Goal: Book appointment/travel/reservation

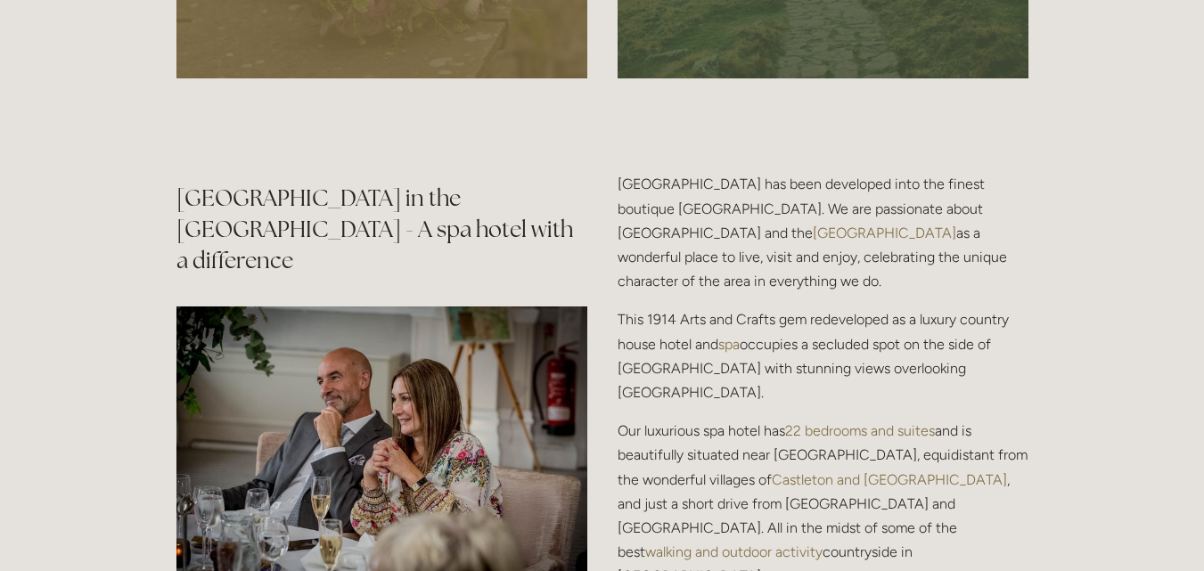
scroll to position [1942, 0]
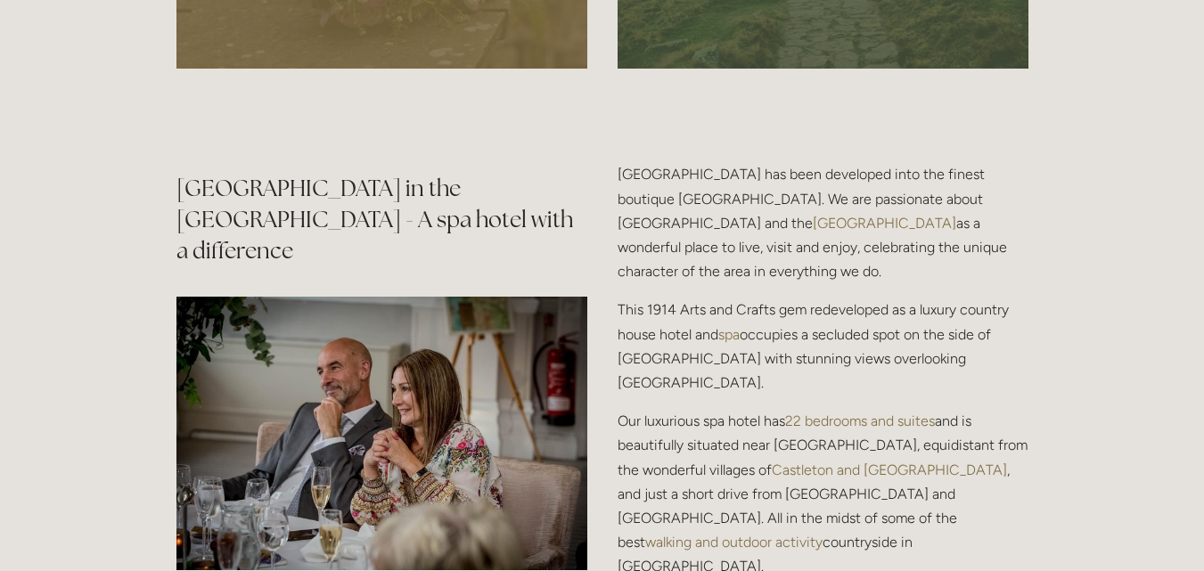
drag, startPoint x: 1211, startPoint y: 54, endPoint x: 1217, endPoint y: 232, distance: 177.4
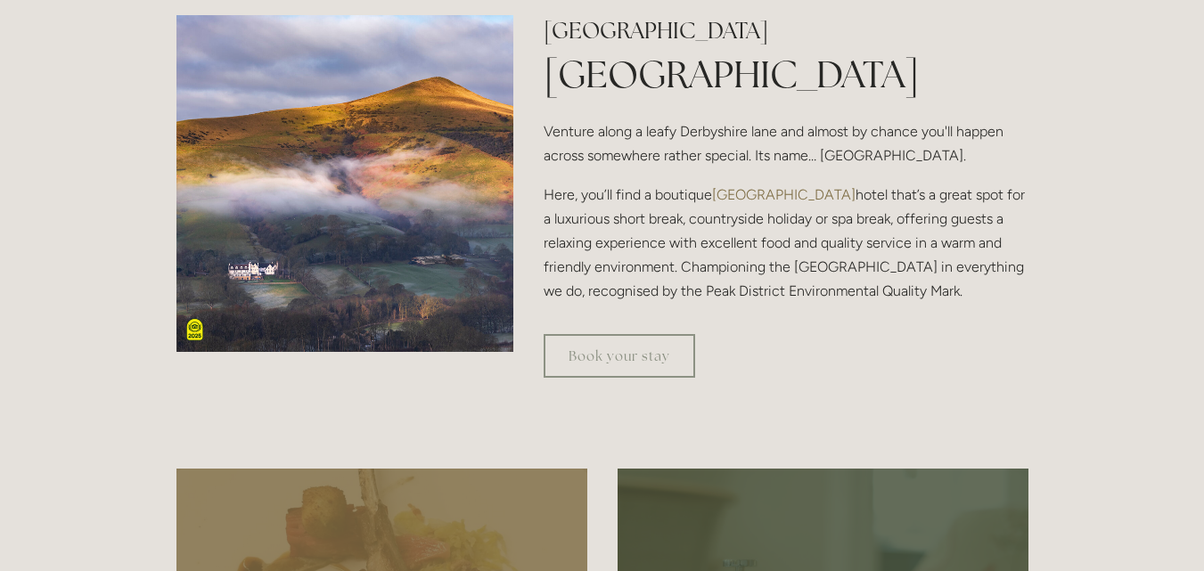
scroll to position [0, 0]
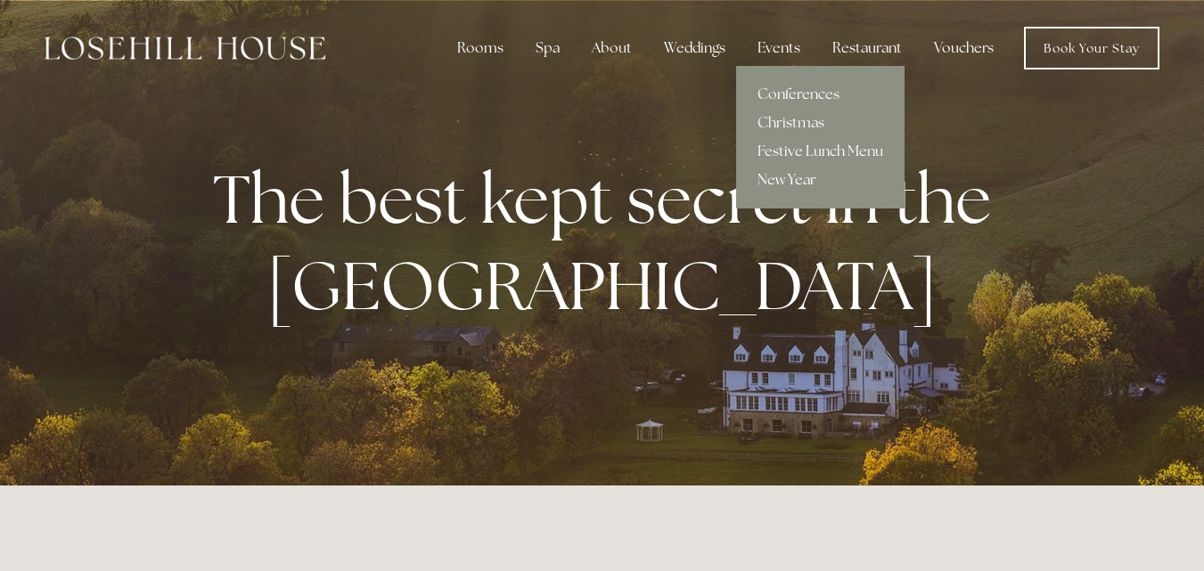
click at [791, 183] on link "New Year" at bounding box center [820, 180] width 168 height 29
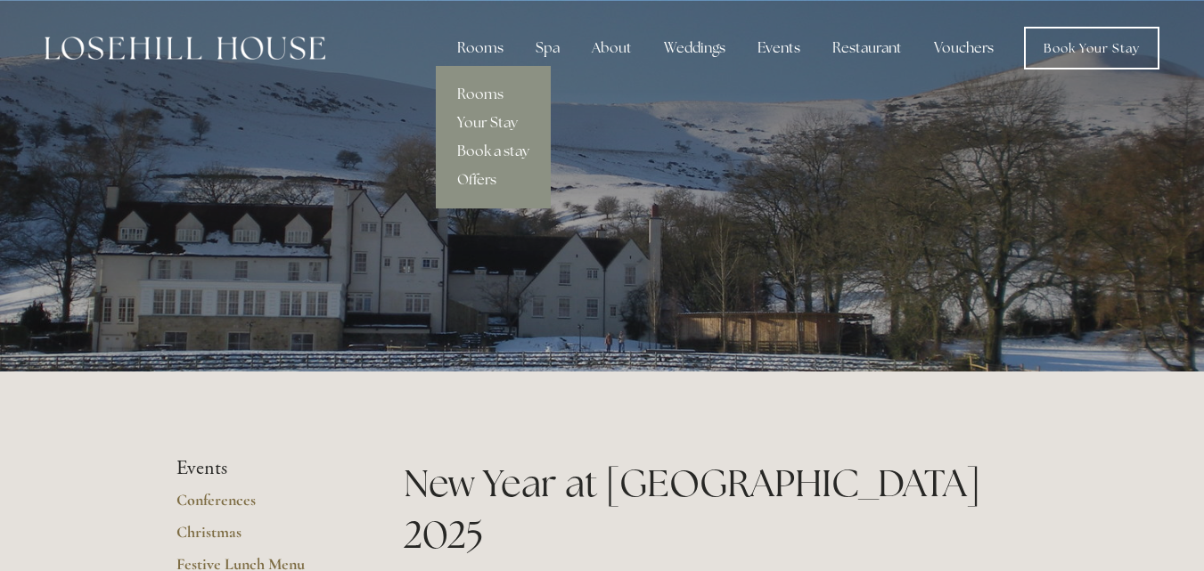
click at [493, 48] on div "Rooms" at bounding box center [480, 48] width 75 height 36
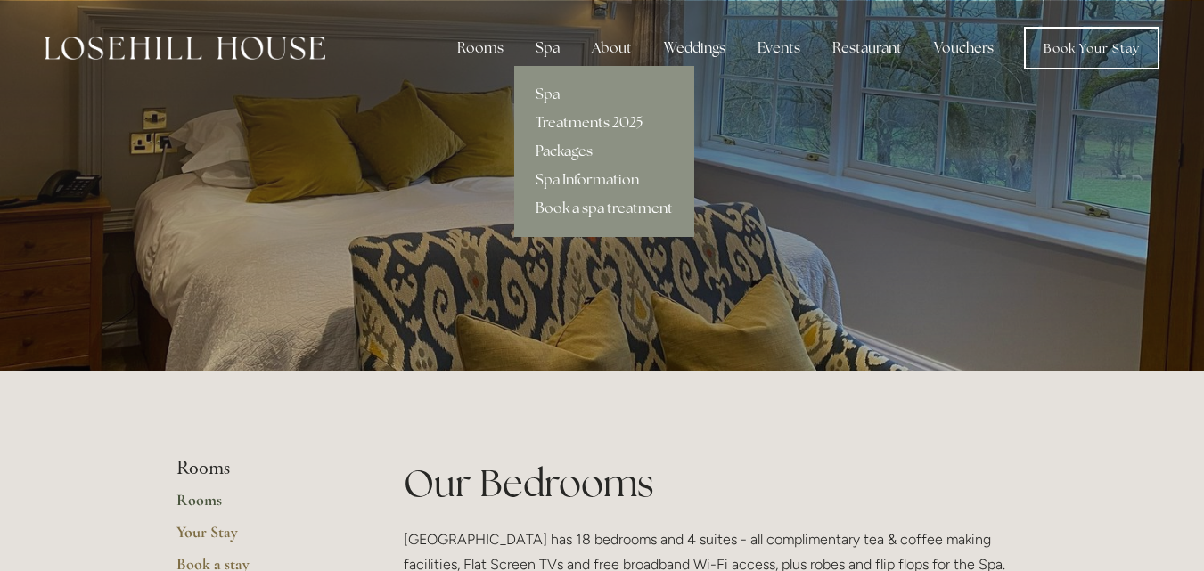
click at [558, 45] on div "Spa" at bounding box center [547, 48] width 53 height 36
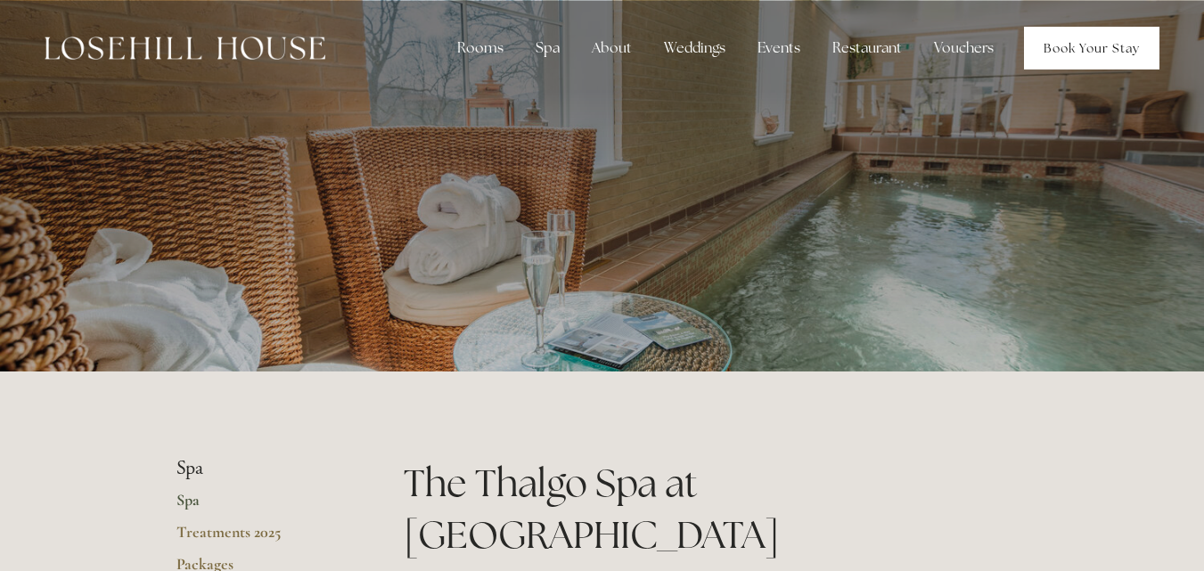
click at [1127, 45] on link "Book Your Stay" at bounding box center [1091, 48] width 135 height 43
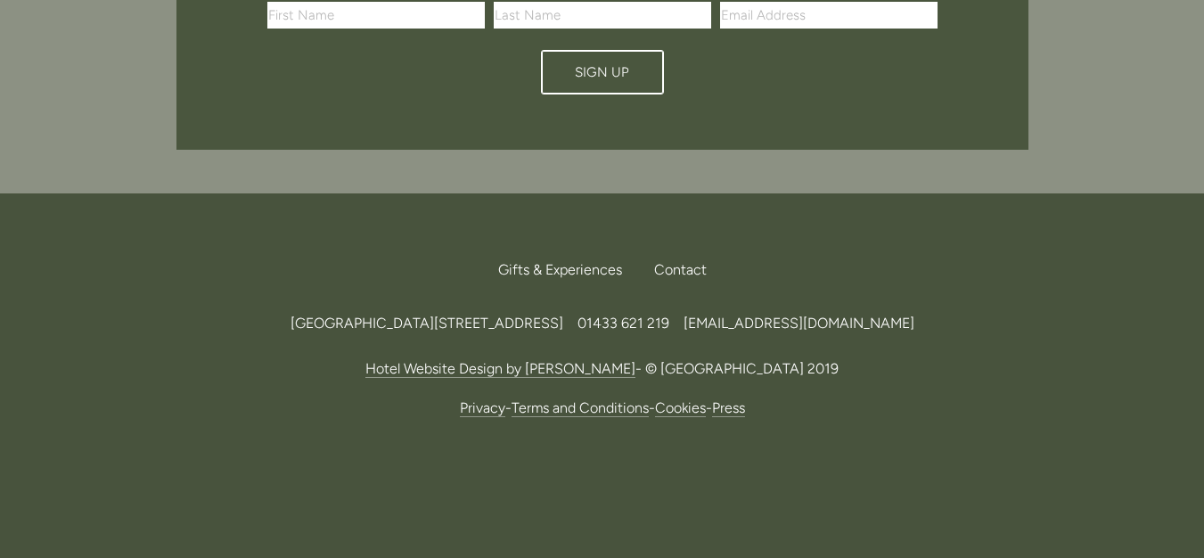
scroll to position [3680, 0]
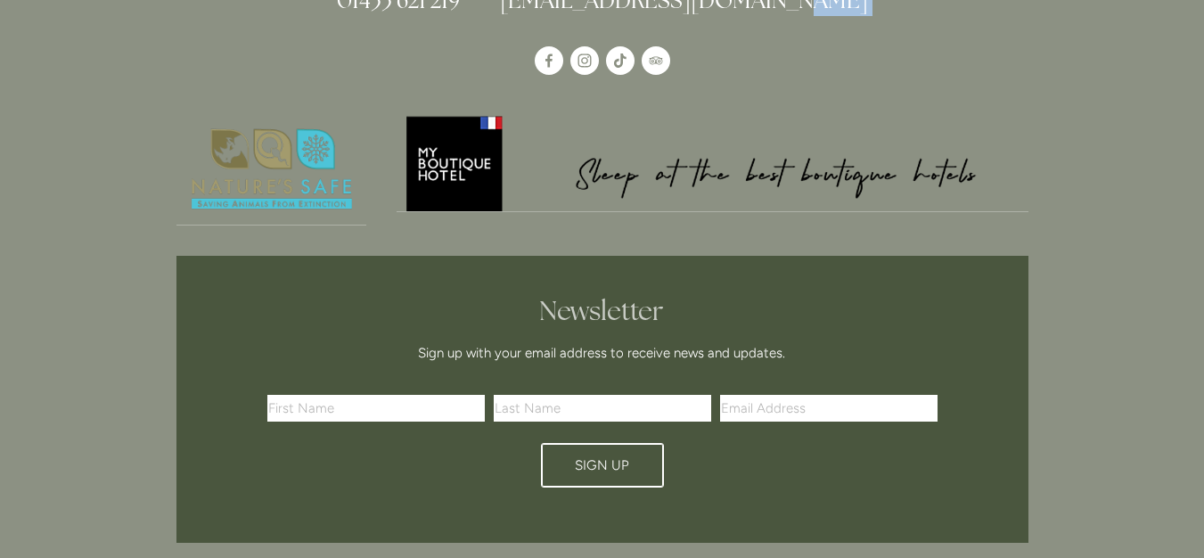
click at [1203, 10] on div "[GEOGRAPHIC_DATA][STREET_ADDRESS] 01433 621 219 [EMAIL_ADDRESS][DOMAIN_NAME]" at bounding box center [602, 248] width 1204 height 676
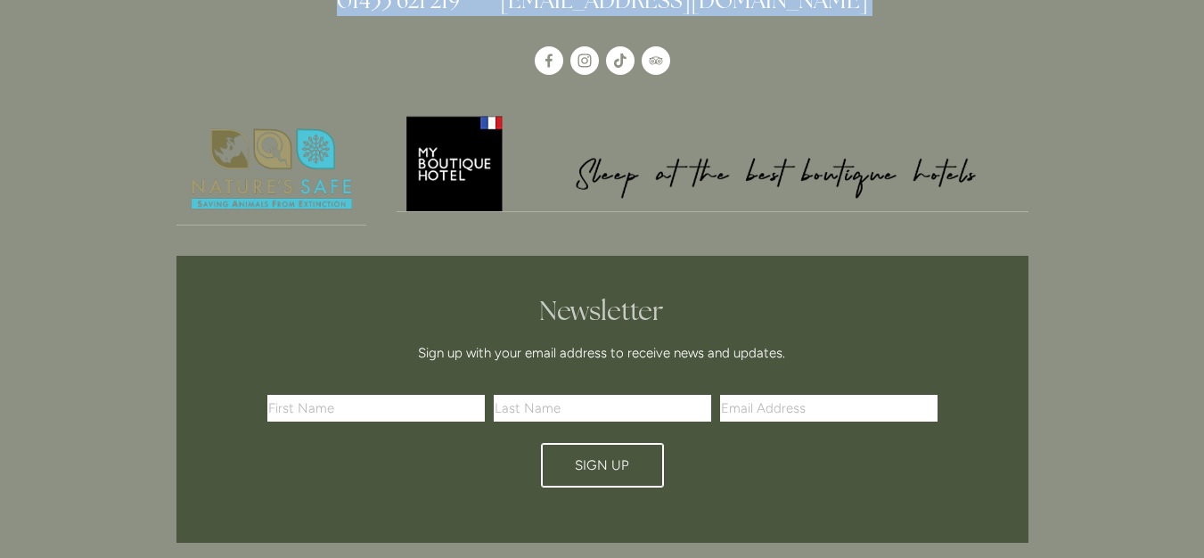
click at [1203, 10] on div "[GEOGRAPHIC_DATA][STREET_ADDRESS] 01433 621 219 [EMAIL_ADDRESS][DOMAIN_NAME]" at bounding box center [602, 248] width 1204 height 676
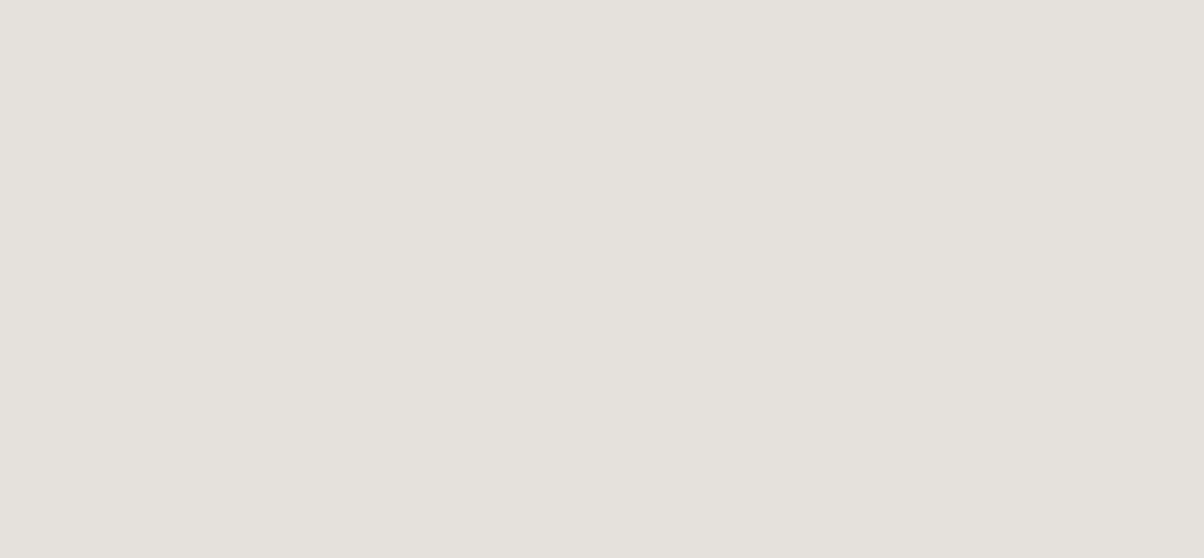
scroll to position [0, 0]
